Goal: Transaction & Acquisition: Purchase product/service

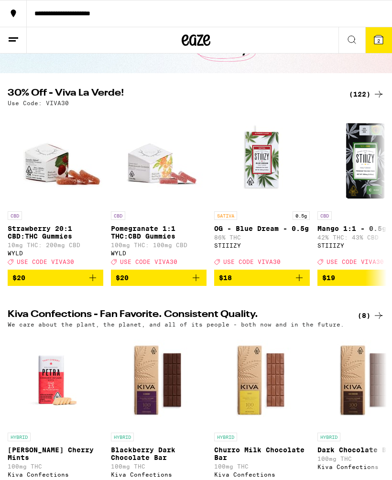
click at [365, 96] on div "(122)" at bounding box center [366, 93] width 35 height 11
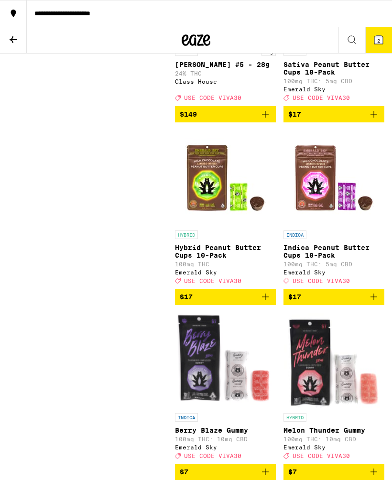
scroll to position [1127, 0]
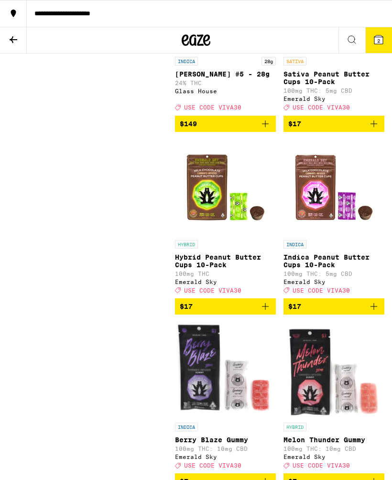
click at [13, 39] on icon at bounding box center [14, 39] width 8 height 7
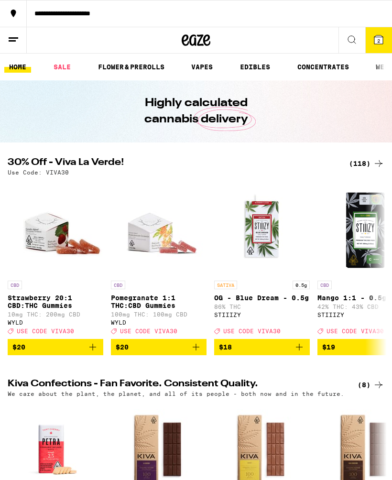
click at [372, 43] on button "2" at bounding box center [378, 40] width 27 height 26
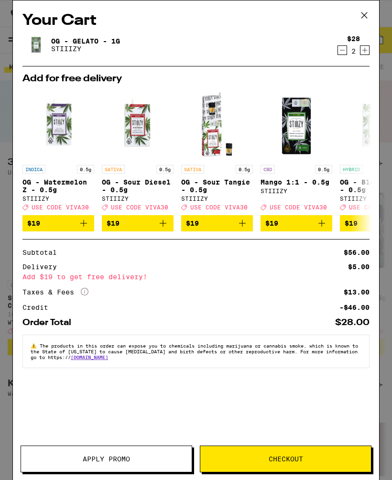
click at [370, 13] on icon at bounding box center [364, 15] width 14 height 14
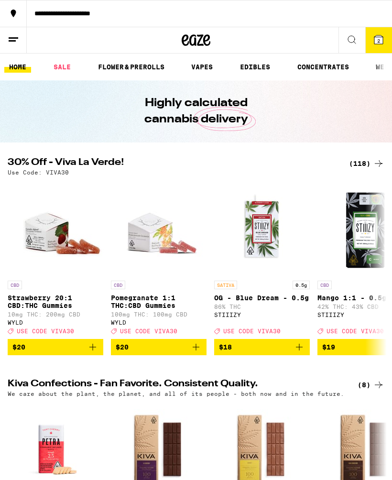
click at [370, 163] on div "(118)" at bounding box center [366, 163] width 35 height 11
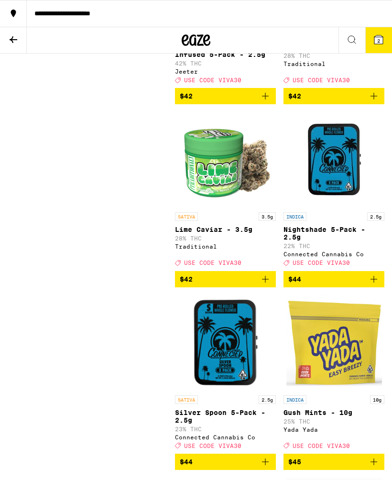
scroll to position [9789, 0]
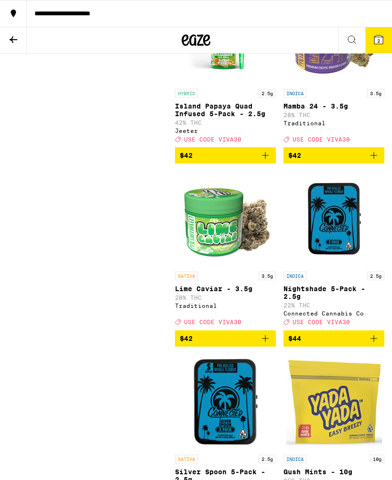
click at [14, 36] on icon at bounding box center [13, 39] width 11 height 11
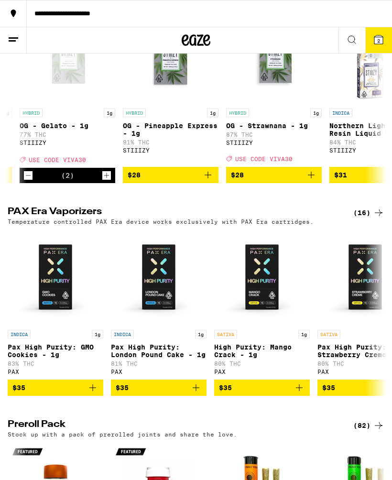
scroll to position [1916, 0]
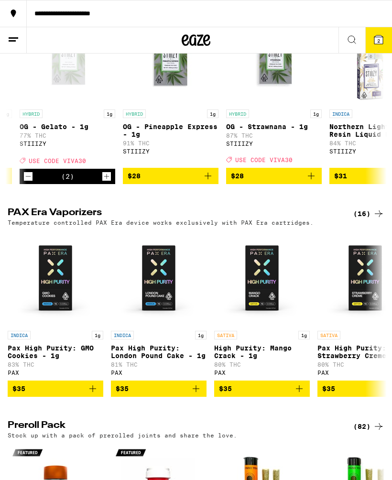
click at [211, 182] on icon "Add to bag" at bounding box center [207, 175] width 11 height 11
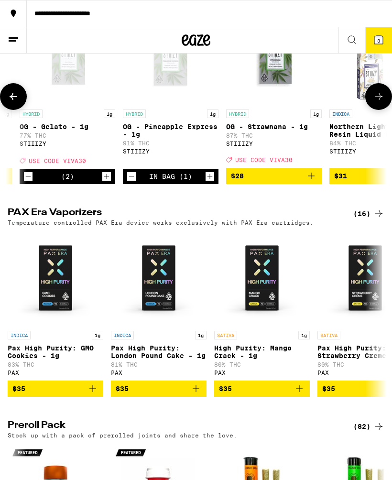
click at [134, 182] on icon "Decrement" at bounding box center [131, 176] width 9 height 11
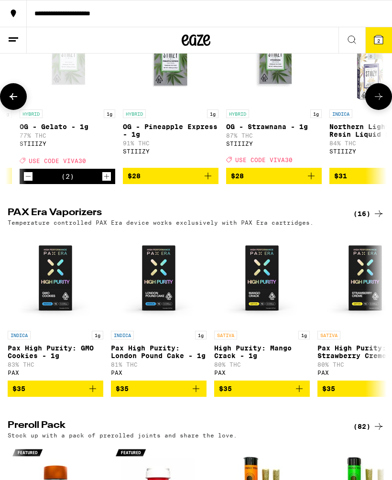
click at [30, 182] on icon "Decrement" at bounding box center [28, 176] width 9 height 11
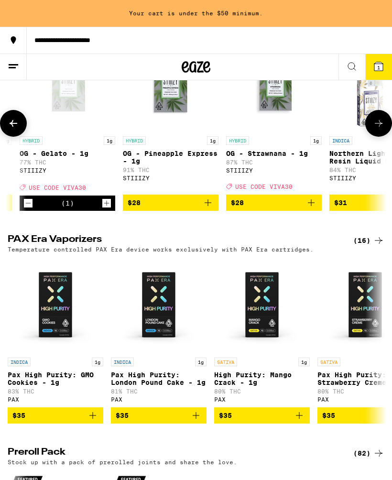
click at [30, 209] on icon "Decrement" at bounding box center [28, 202] width 9 height 11
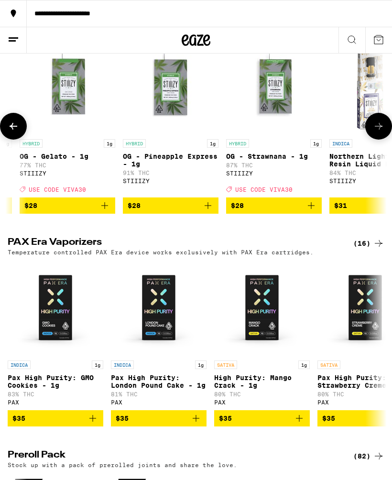
scroll to position [1888, 0]
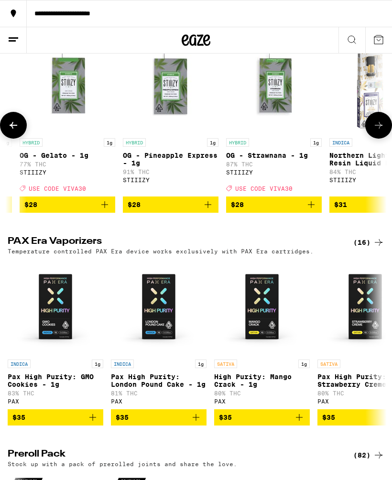
click at [103, 210] on icon "Add to bag" at bounding box center [104, 204] width 11 height 11
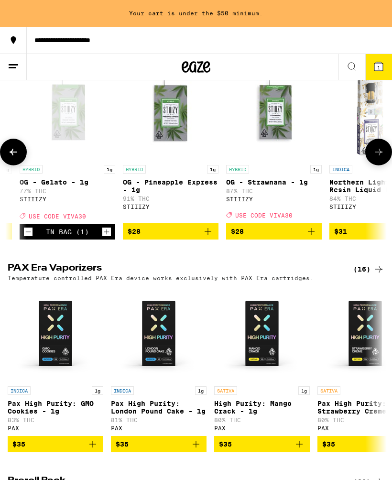
click at [216, 239] on button "$28" at bounding box center [171, 231] width 96 height 16
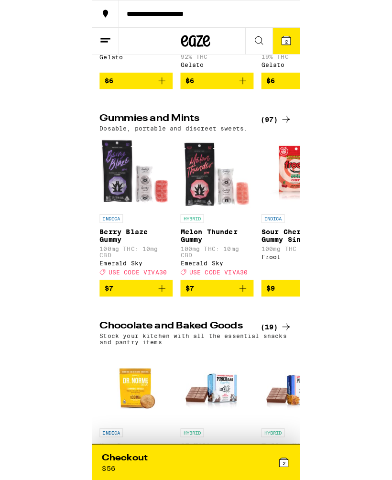
scroll to position [2397, 0]
